Goal: Information Seeking & Learning: Learn about a topic

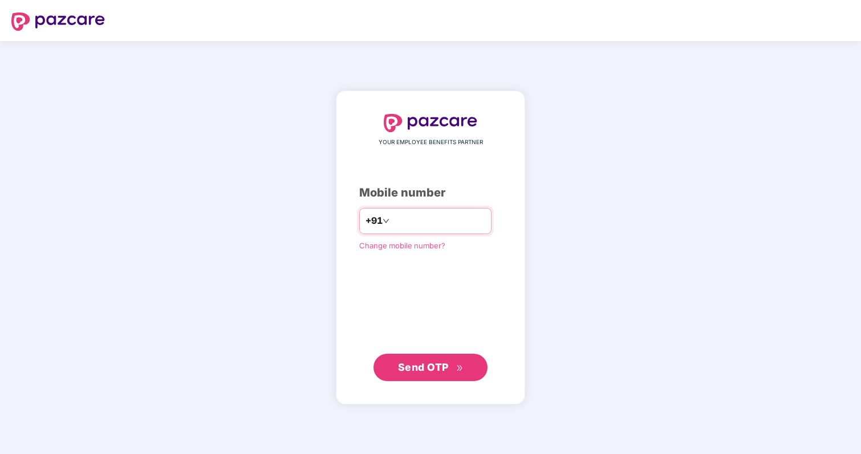
click at [450, 223] on input "number" at bounding box center [438, 221] width 93 height 18
type input "**********"
click at [437, 370] on span "Send OTP" at bounding box center [423, 367] width 51 height 12
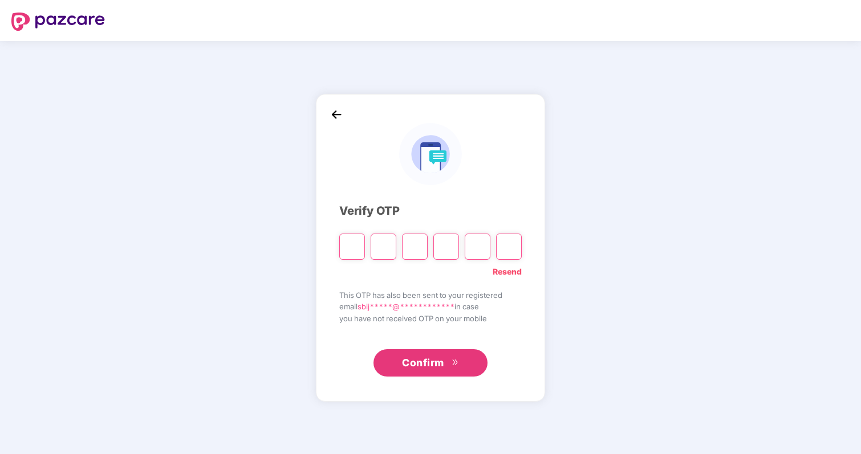
type input "*"
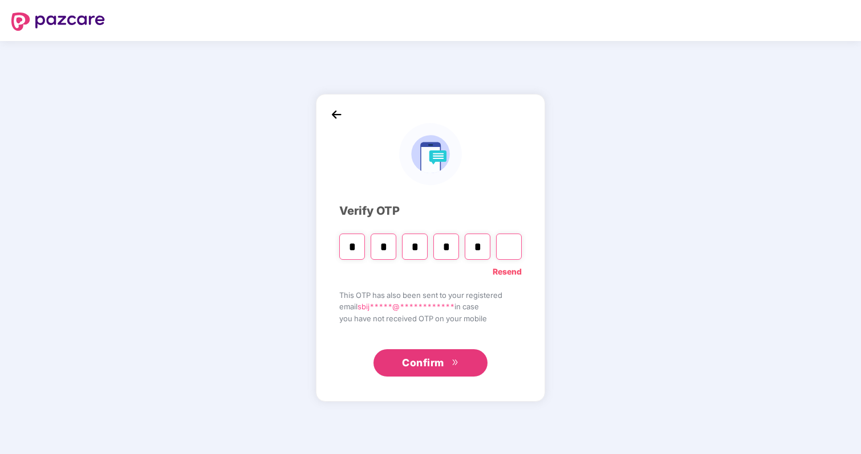
type input "*"
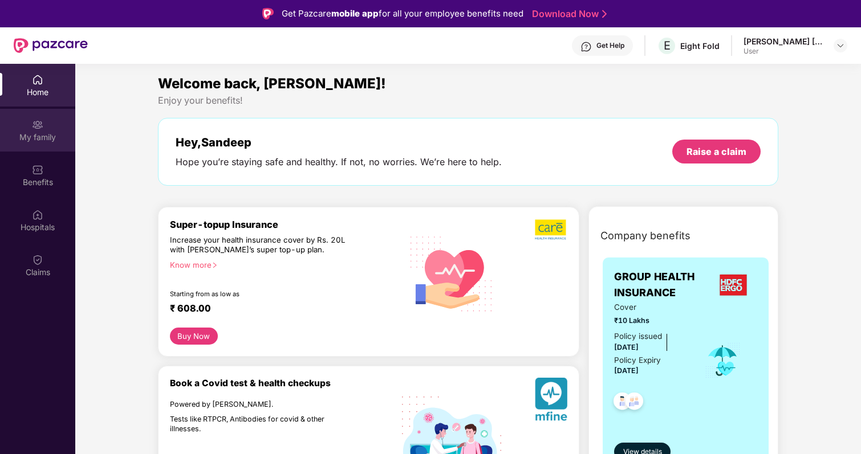
click at [43, 120] on div "My family" at bounding box center [37, 130] width 75 height 43
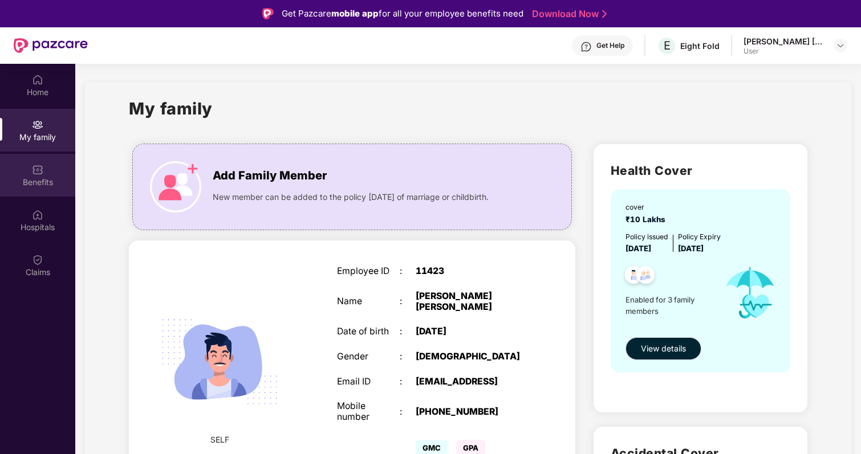
click at [44, 181] on div "Benefits" at bounding box center [37, 182] width 75 height 11
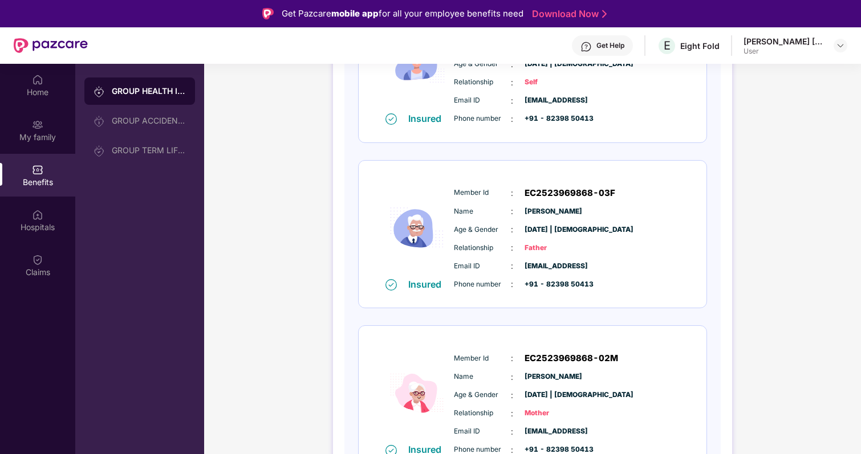
scroll to position [247, 0]
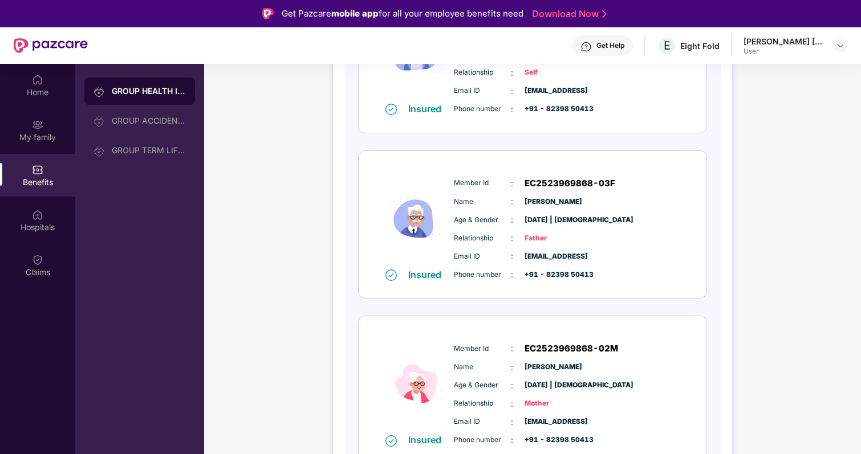
click at [540, 348] on span "EC2523969868-02M" at bounding box center [571, 349] width 93 height 14
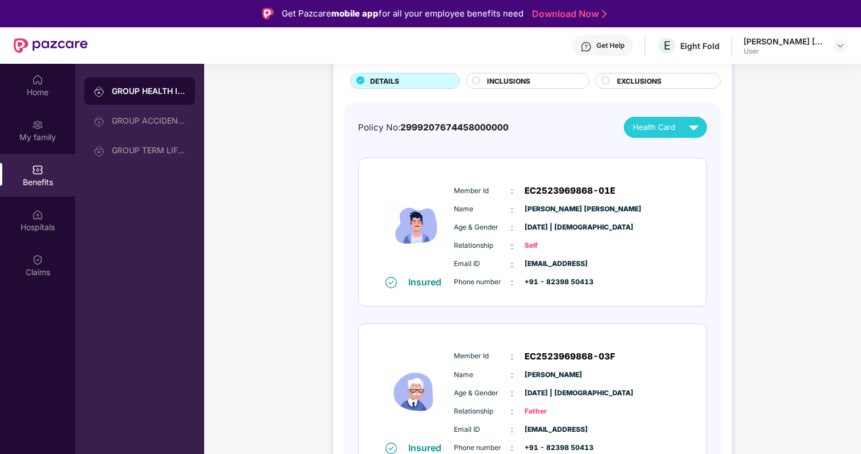
scroll to position [0, 0]
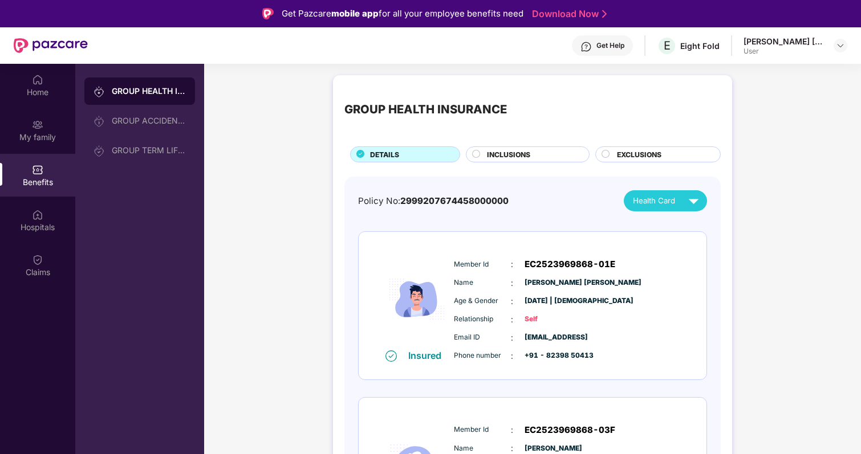
click at [450, 204] on span "2999207674458000000" at bounding box center [454, 201] width 108 height 11
click at [530, 153] on div "INCLUSIONS" at bounding box center [532, 155] width 102 height 13
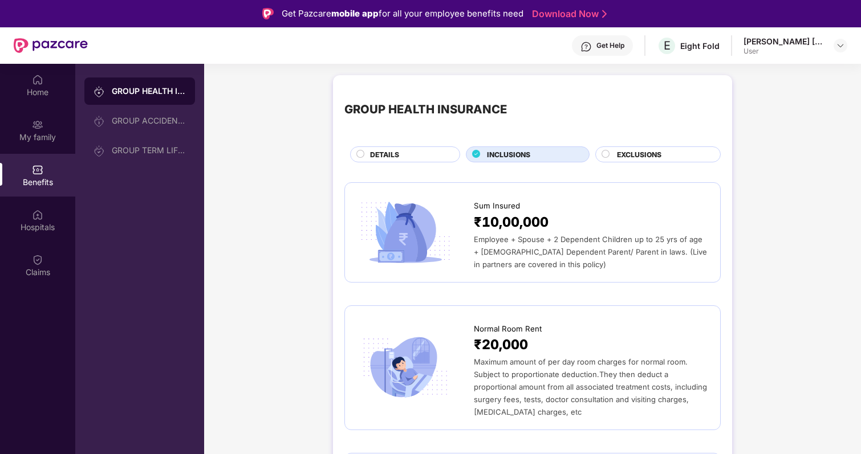
click at [658, 152] on span "EXCLUSIONS" at bounding box center [639, 154] width 44 height 11
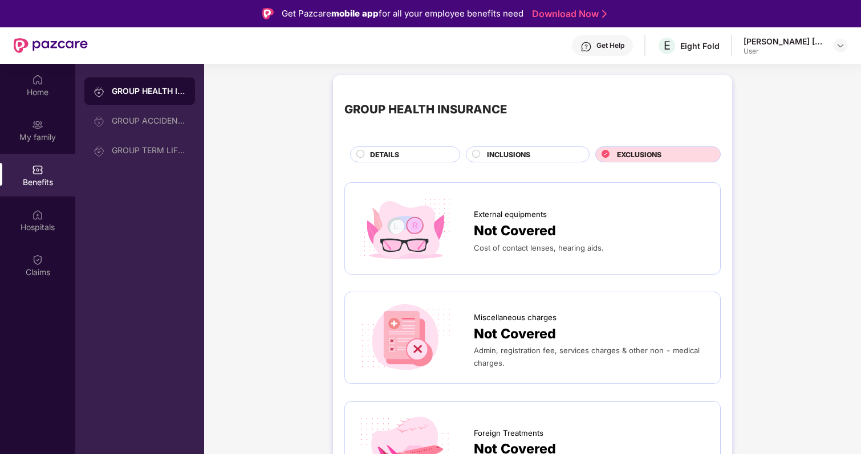
click at [405, 158] on div "DETAILS" at bounding box center [408, 155] width 89 height 13
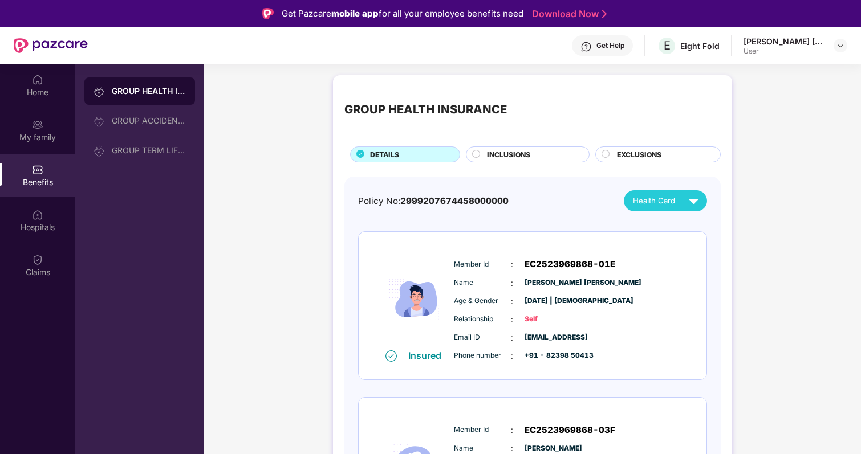
click at [647, 202] on span "Health Card" at bounding box center [654, 201] width 42 height 12
click at [658, 227] on div "[PERSON_NAME] [PERSON_NAME]" at bounding box center [686, 227] width 142 height 13
click at [659, 204] on span "Health Card" at bounding box center [654, 201] width 42 height 12
click at [659, 252] on div "[PERSON_NAME]" at bounding box center [686, 250] width 142 height 13
click at [672, 195] on span "Health Card" at bounding box center [654, 201] width 42 height 12
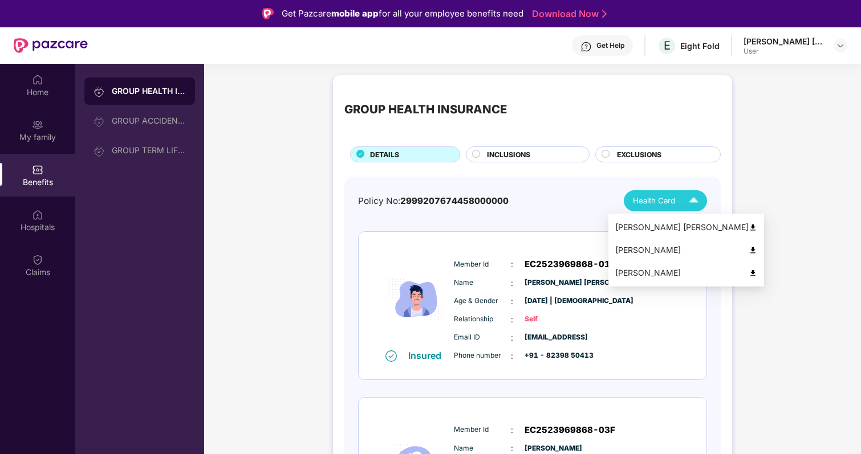
click at [666, 270] on div "[PERSON_NAME]" at bounding box center [686, 273] width 142 height 13
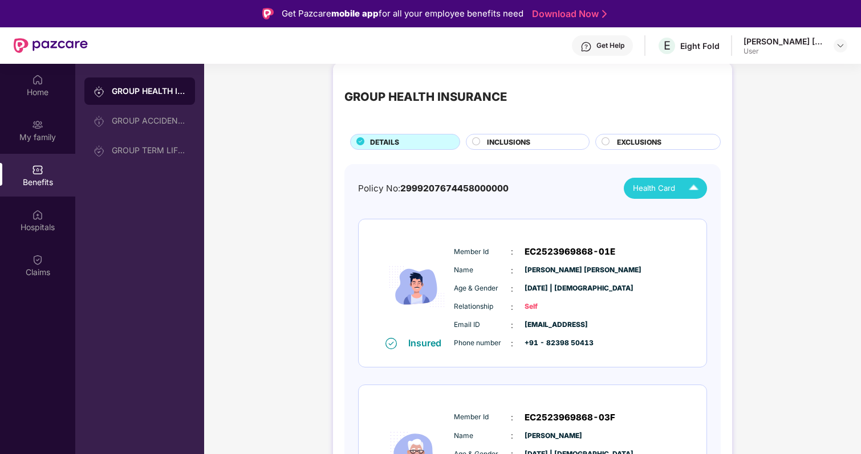
scroll to position [14, 0]
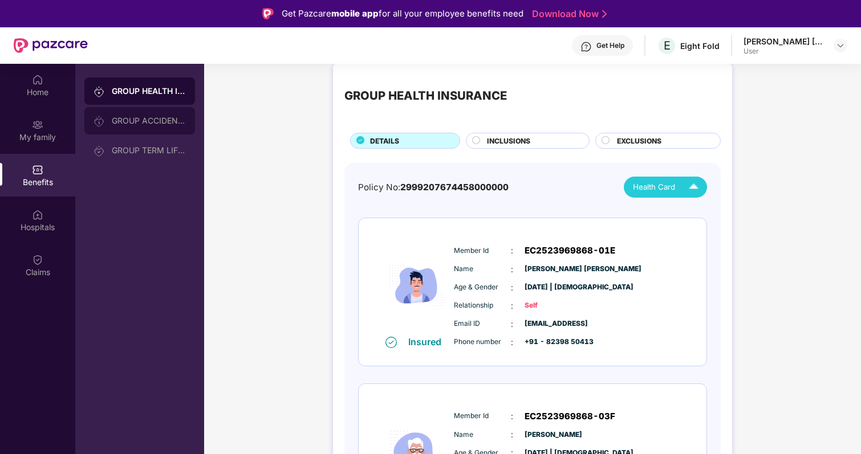
click at [128, 127] on div "GROUP ACCIDENTAL INSURANCE" at bounding box center [139, 120] width 111 height 27
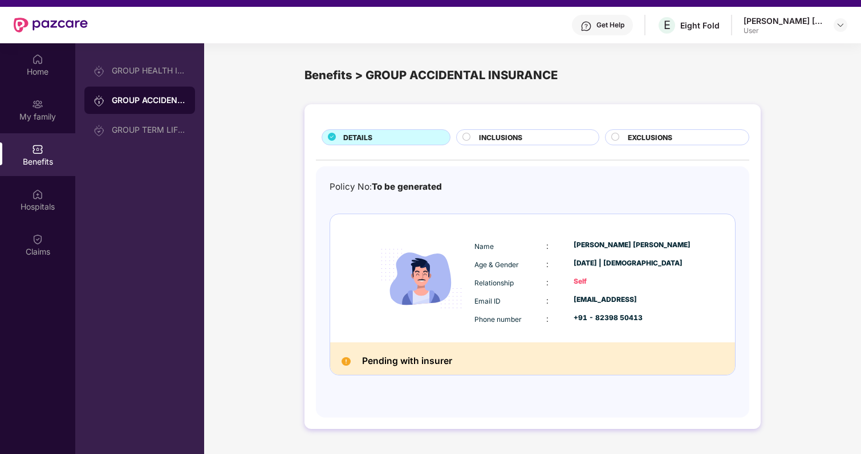
scroll to position [0, 0]
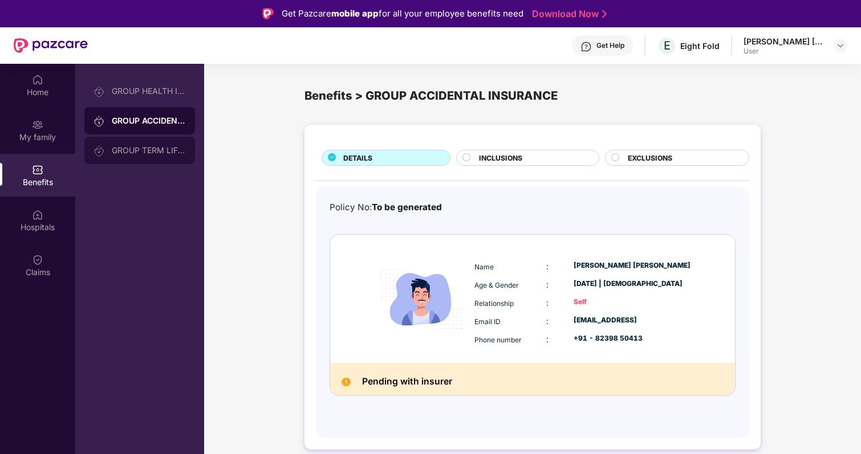
click at [117, 151] on div "GROUP TERM LIFE INSURANCE" at bounding box center [149, 150] width 74 height 9
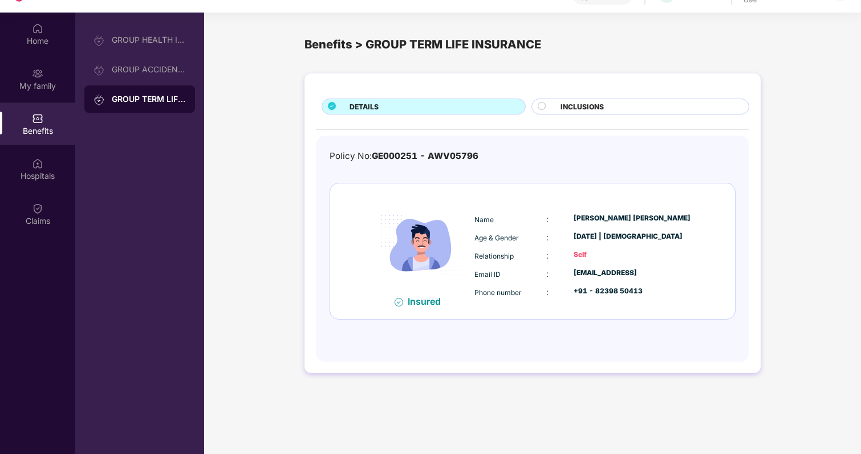
scroll to position [35, 0]
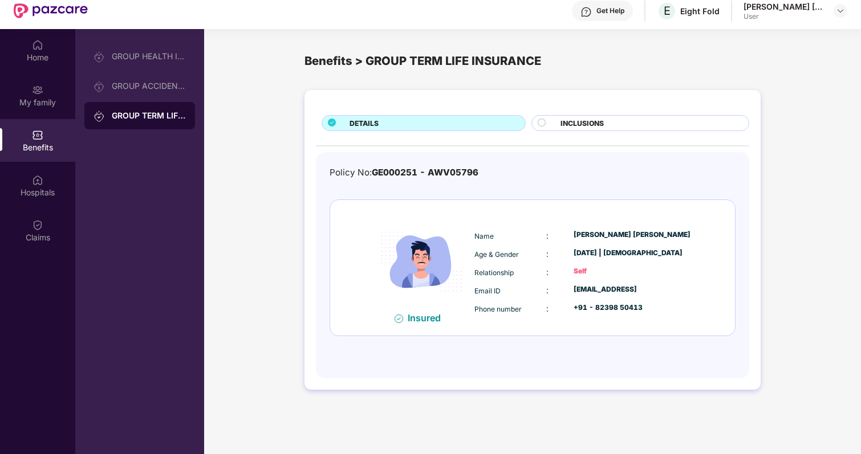
click at [576, 124] on span "INCLUSIONS" at bounding box center [581, 123] width 43 height 11
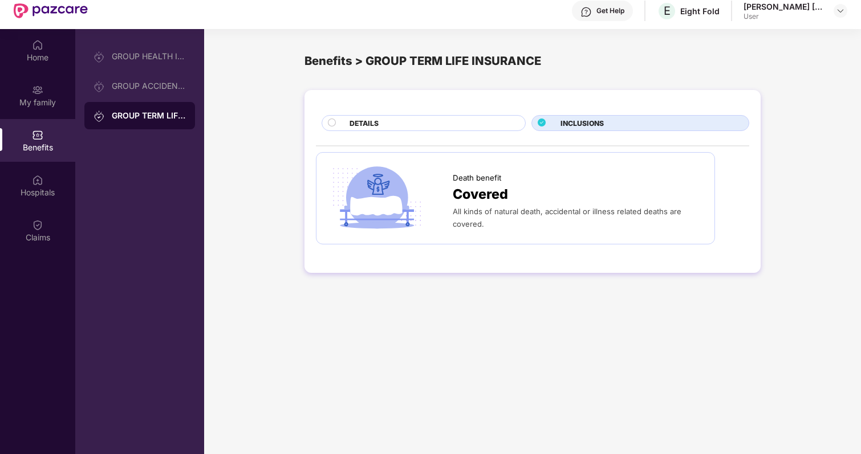
click at [462, 118] on div "DETAILS" at bounding box center [432, 124] width 176 height 13
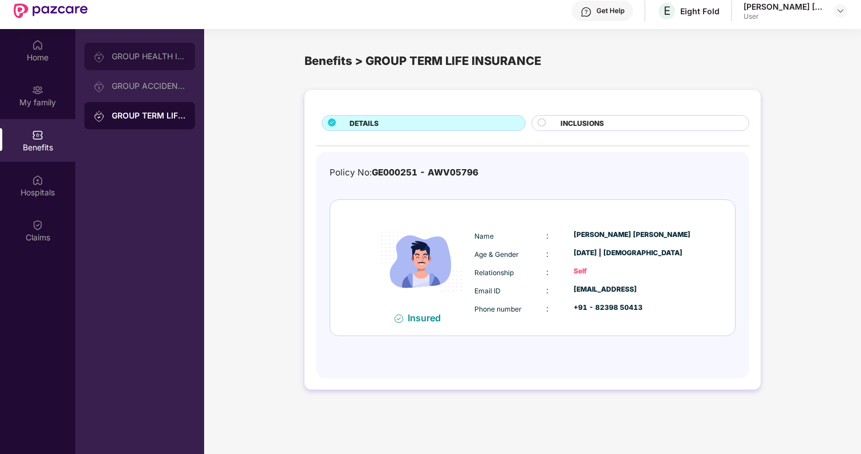
click at [128, 57] on div "GROUP HEALTH INSURANCE" at bounding box center [149, 56] width 74 height 9
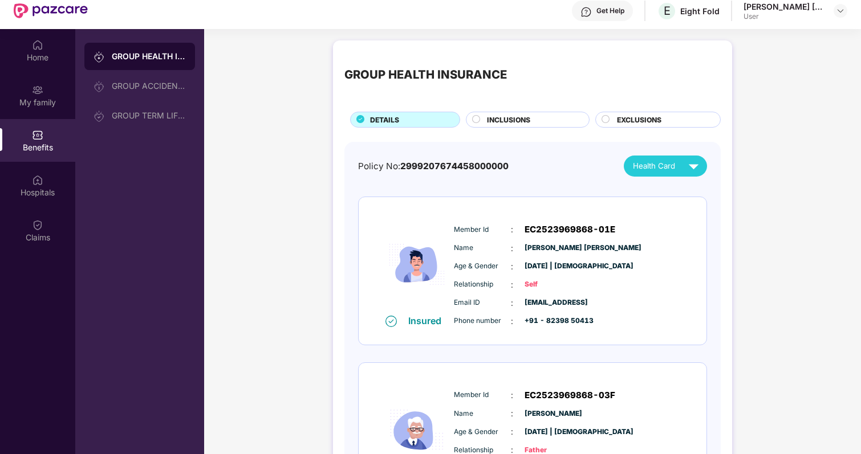
click at [526, 116] on span "INCLUSIONS" at bounding box center [508, 120] width 43 height 11
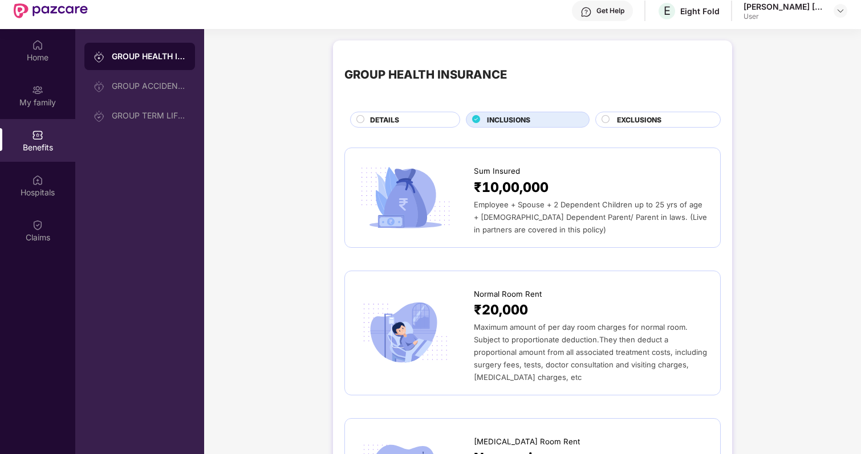
click at [642, 116] on span "EXCLUSIONS" at bounding box center [639, 120] width 44 height 11
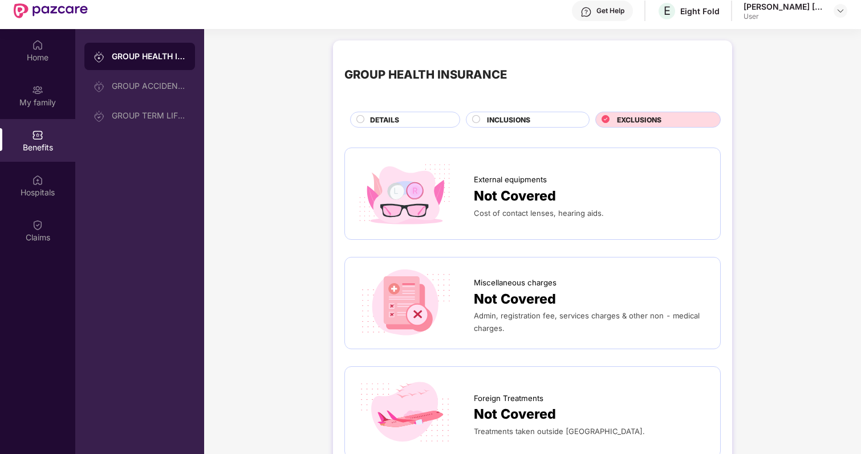
click at [410, 126] on div "DETAILS" at bounding box center [408, 121] width 89 height 13
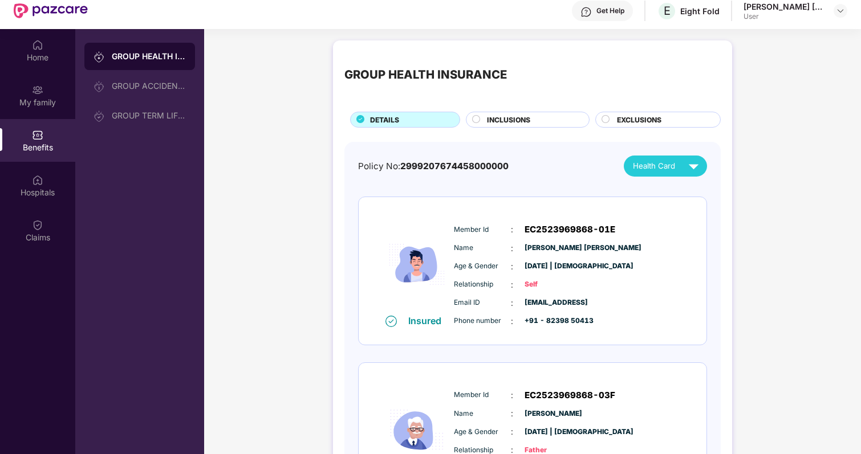
scroll to position [34, 0]
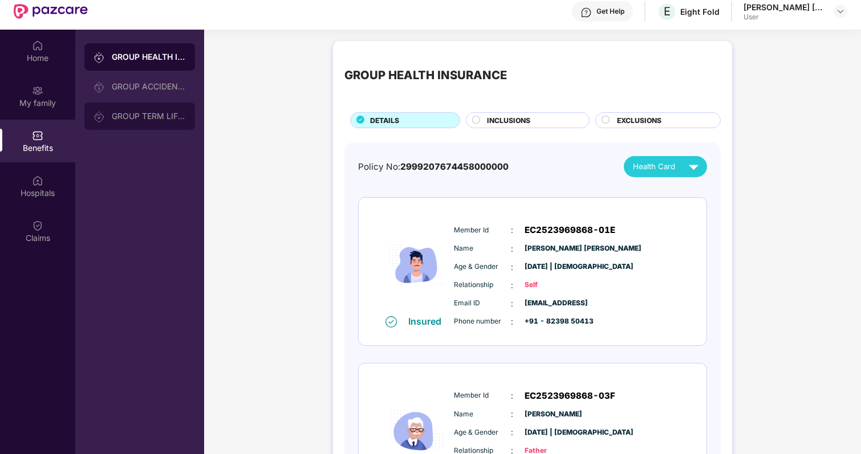
click at [151, 113] on div "GROUP TERM LIFE INSURANCE" at bounding box center [149, 116] width 74 height 9
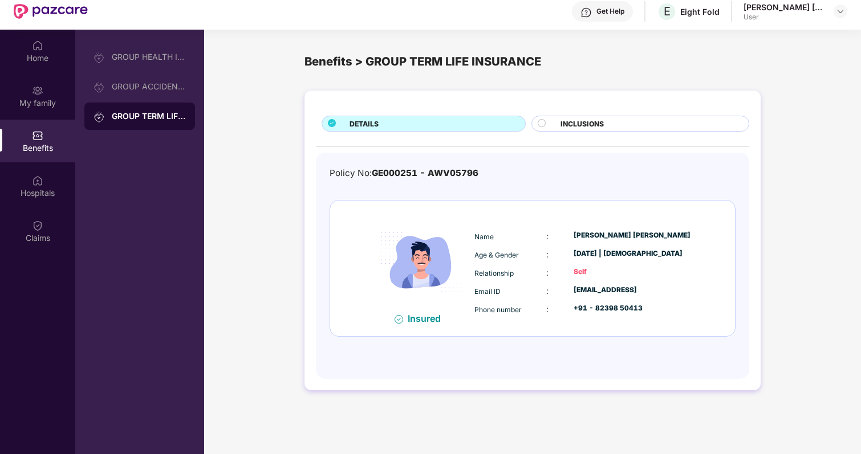
click at [582, 128] on span "INCLUSIONS" at bounding box center [581, 124] width 43 height 11
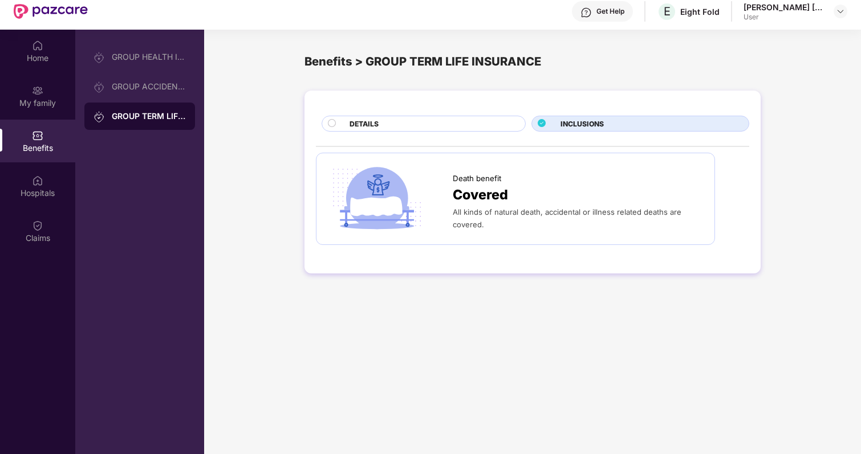
click at [450, 131] on div "DETAILS" at bounding box center [432, 125] width 176 height 13
